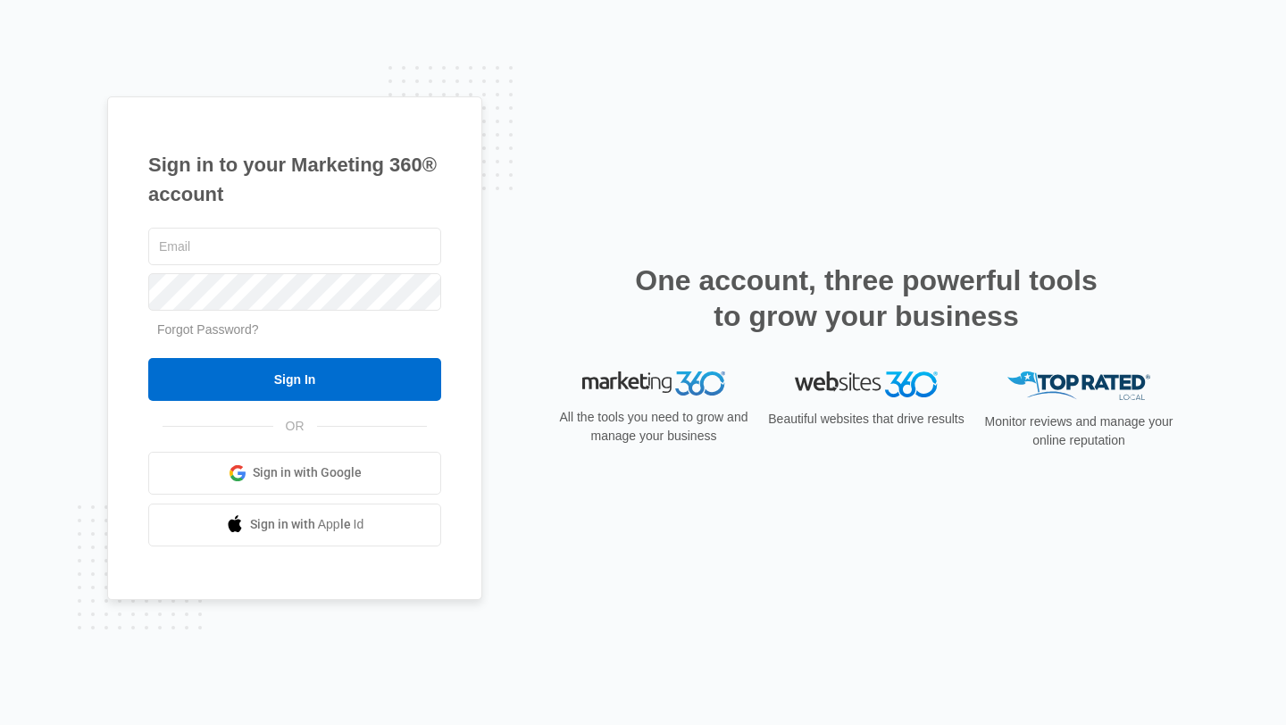
click at [465, 240] on div "Sign in to your Marketing 360® account Forgot Password? Sign In OR Sign in with…" at bounding box center [294, 348] width 375 height 504
click at [315, 246] on input "text" at bounding box center [294, 246] width 293 height 37
type input "[EMAIL_ADDRESS][DOMAIN_NAME]"
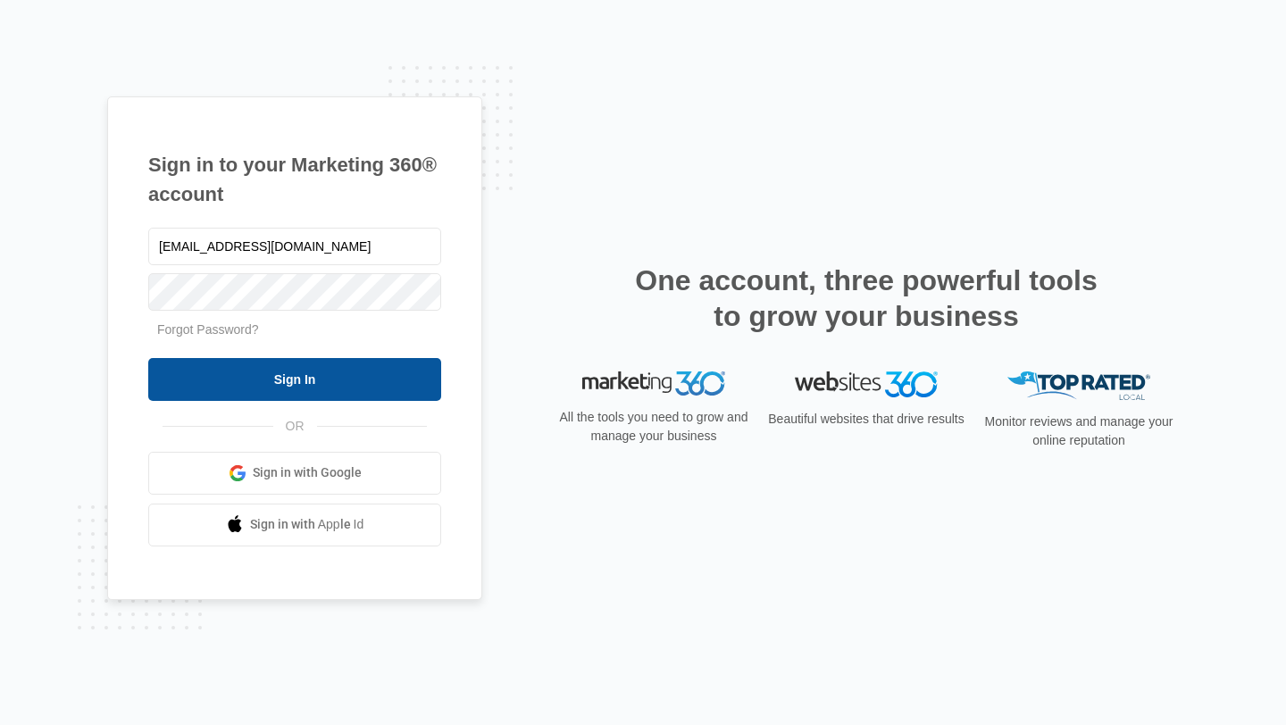
click at [336, 374] on input "Sign In" at bounding box center [294, 379] width 293 height 43
